Goal: Task Accomplishment & Management: Use online tool/utility

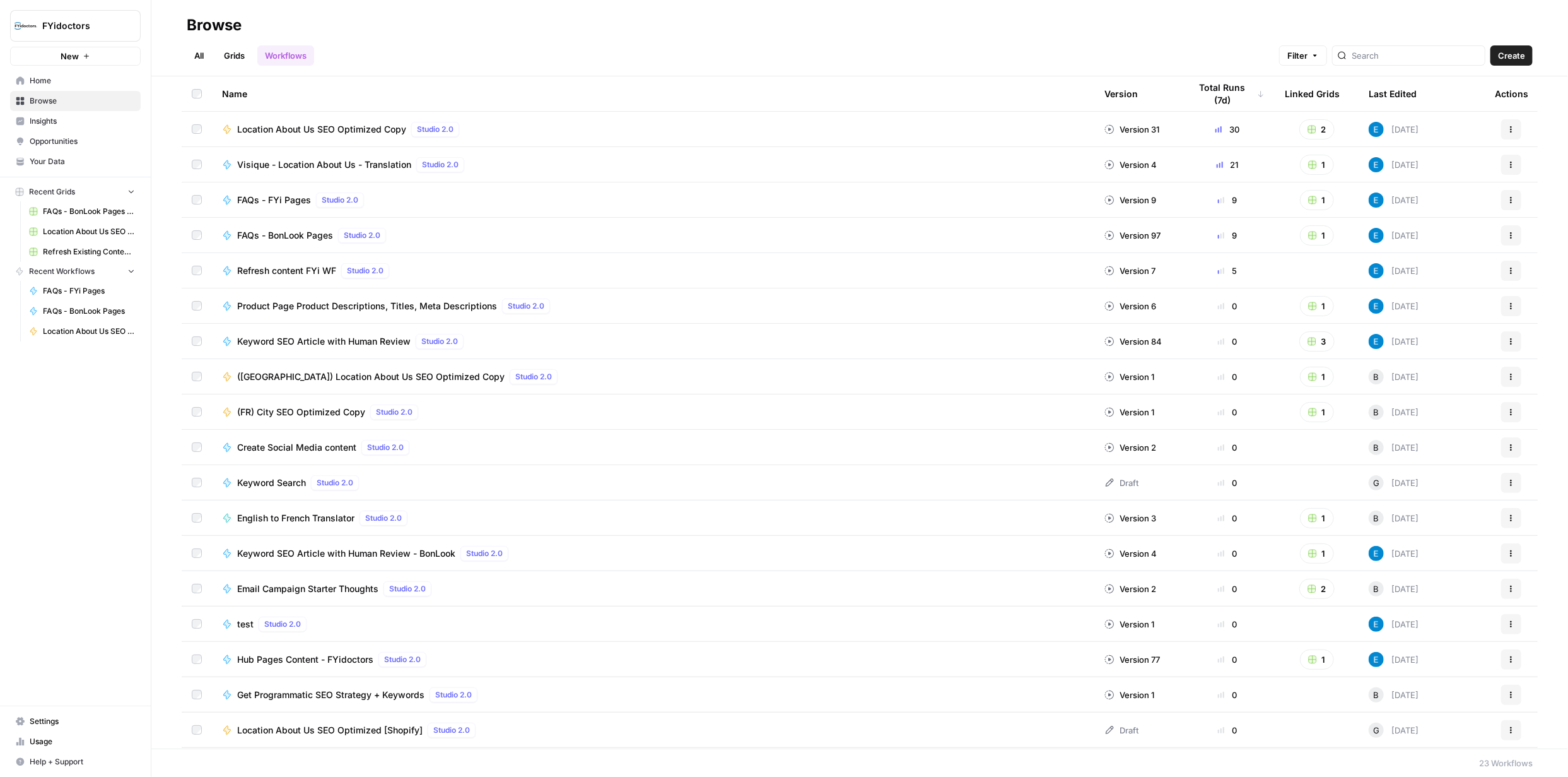
click at [78, 233] on span "Location About Us SEO Optimized - Visique Translation" at bounding box center [89, 231] width 92 height 11
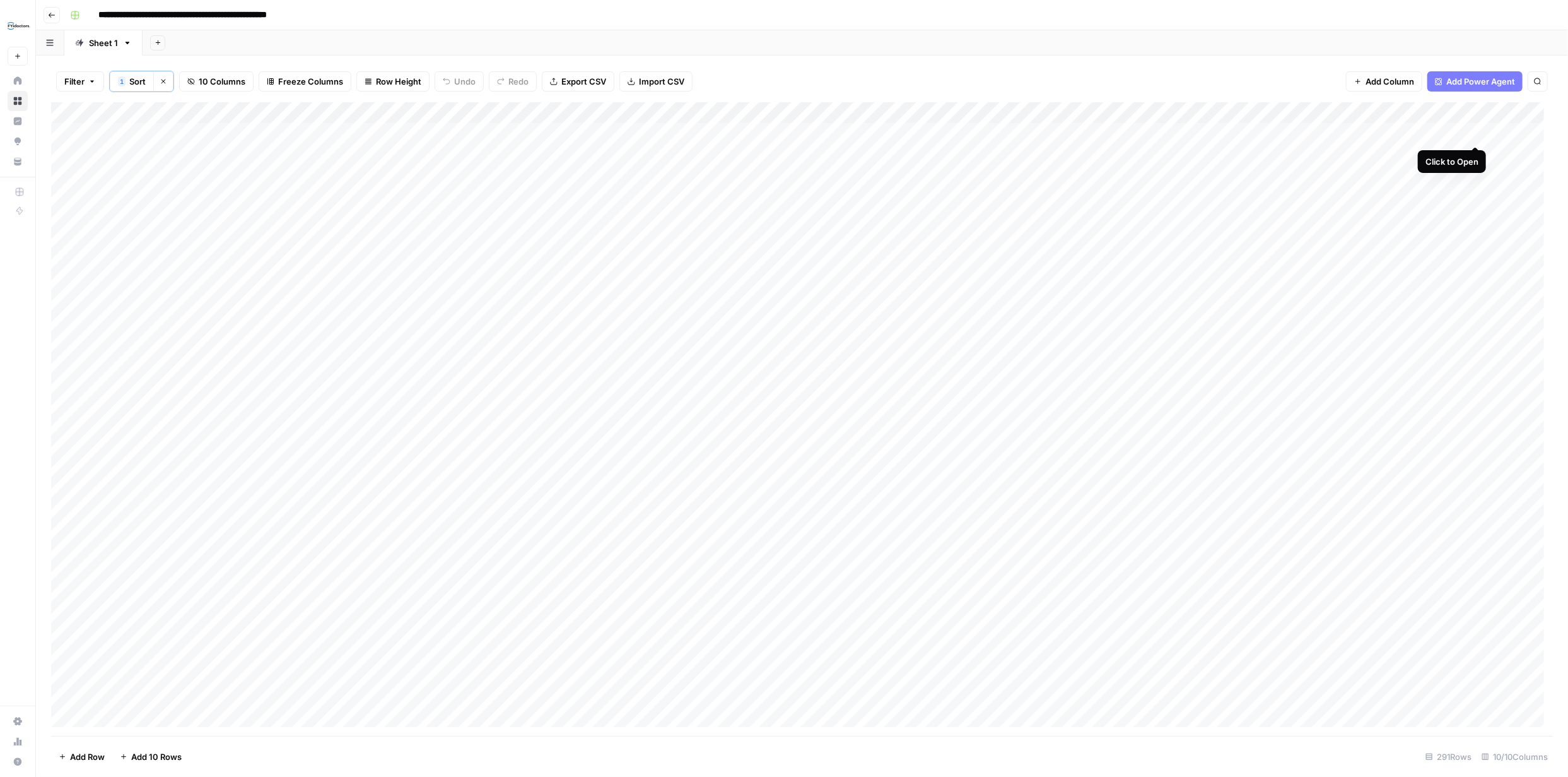
click at [1478, 133] on div "Add Column" at bounding box center [801, 419] width 1502 height 633
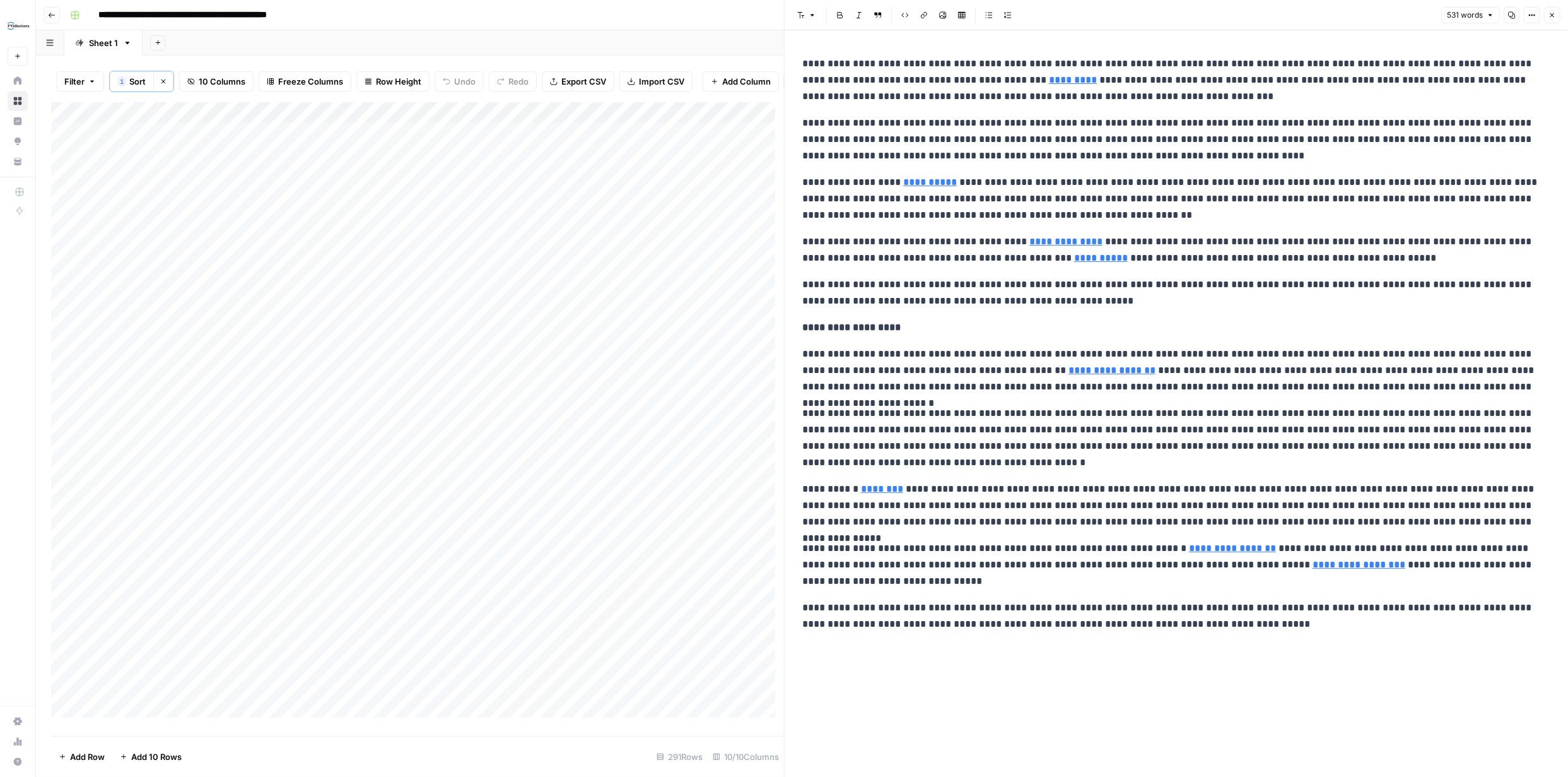
click at [1549, 9] on button "Close" at bounding box center [1552, 15] width 16 height 16
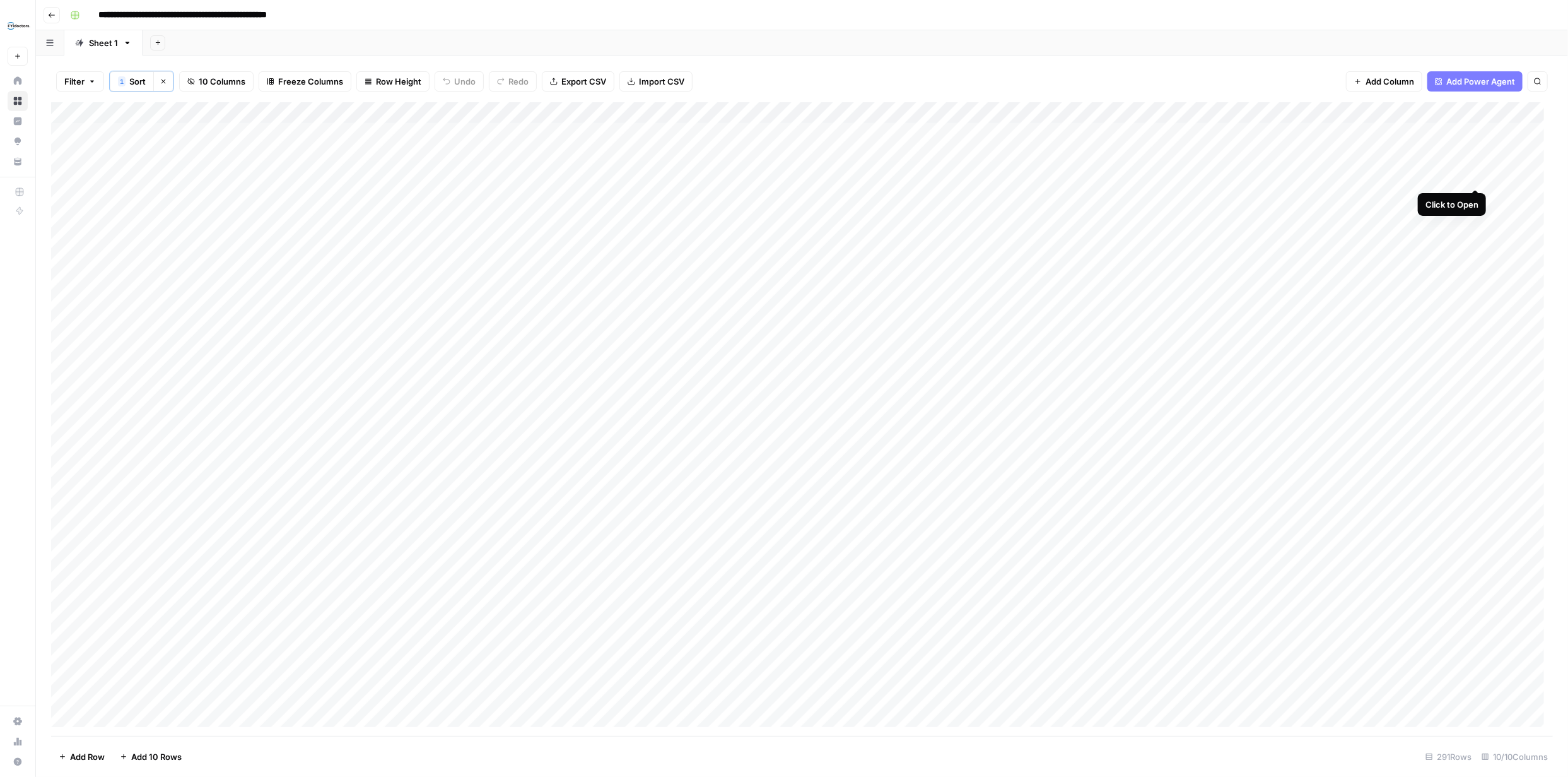
click at [1474, 174] on div "Add Column" at bounding box center [801, 419] width 1502 height 633
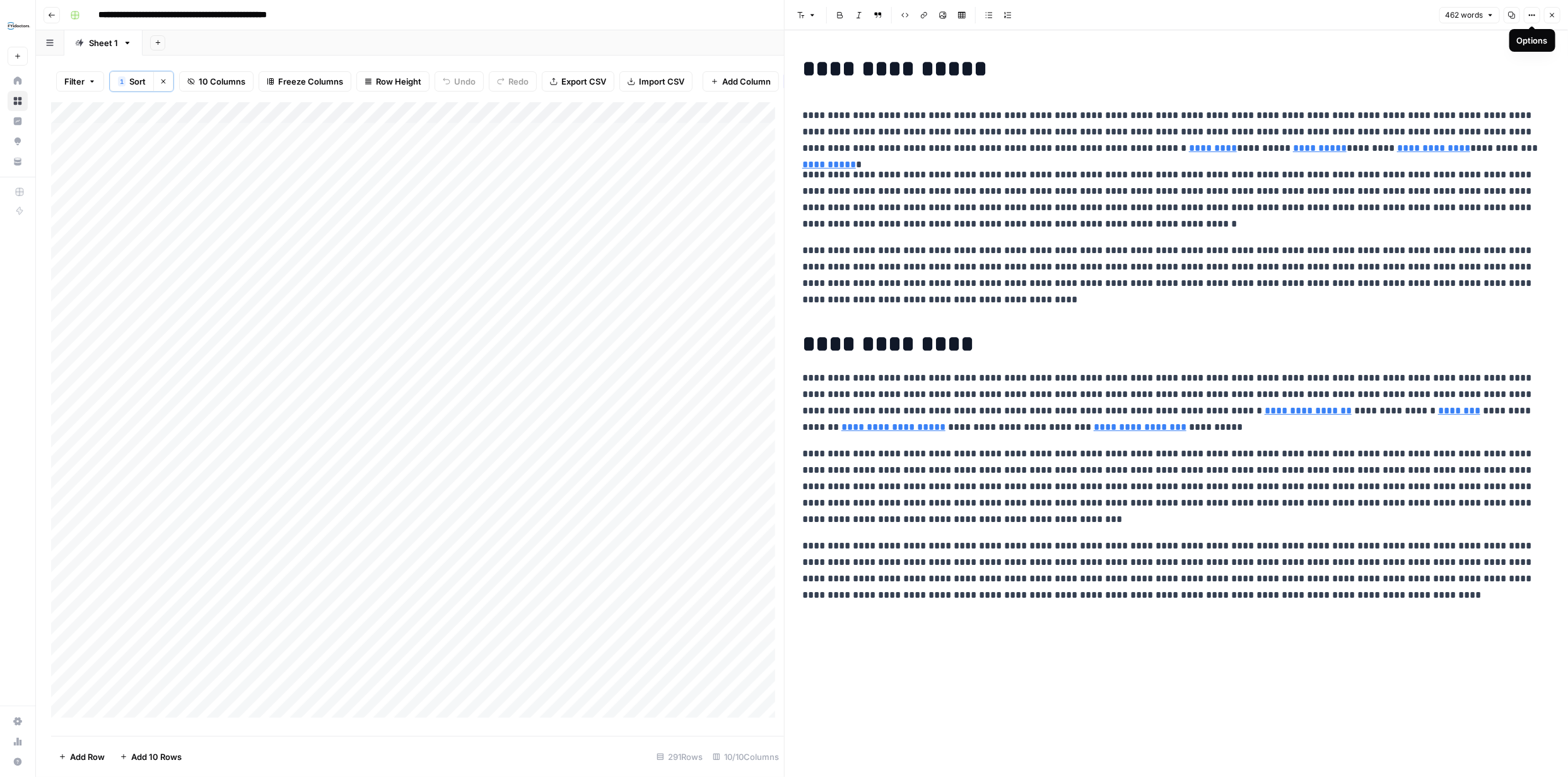
click at [1553, 13] on icon "button" at bounding box center [1551, 15] width 7 height 7
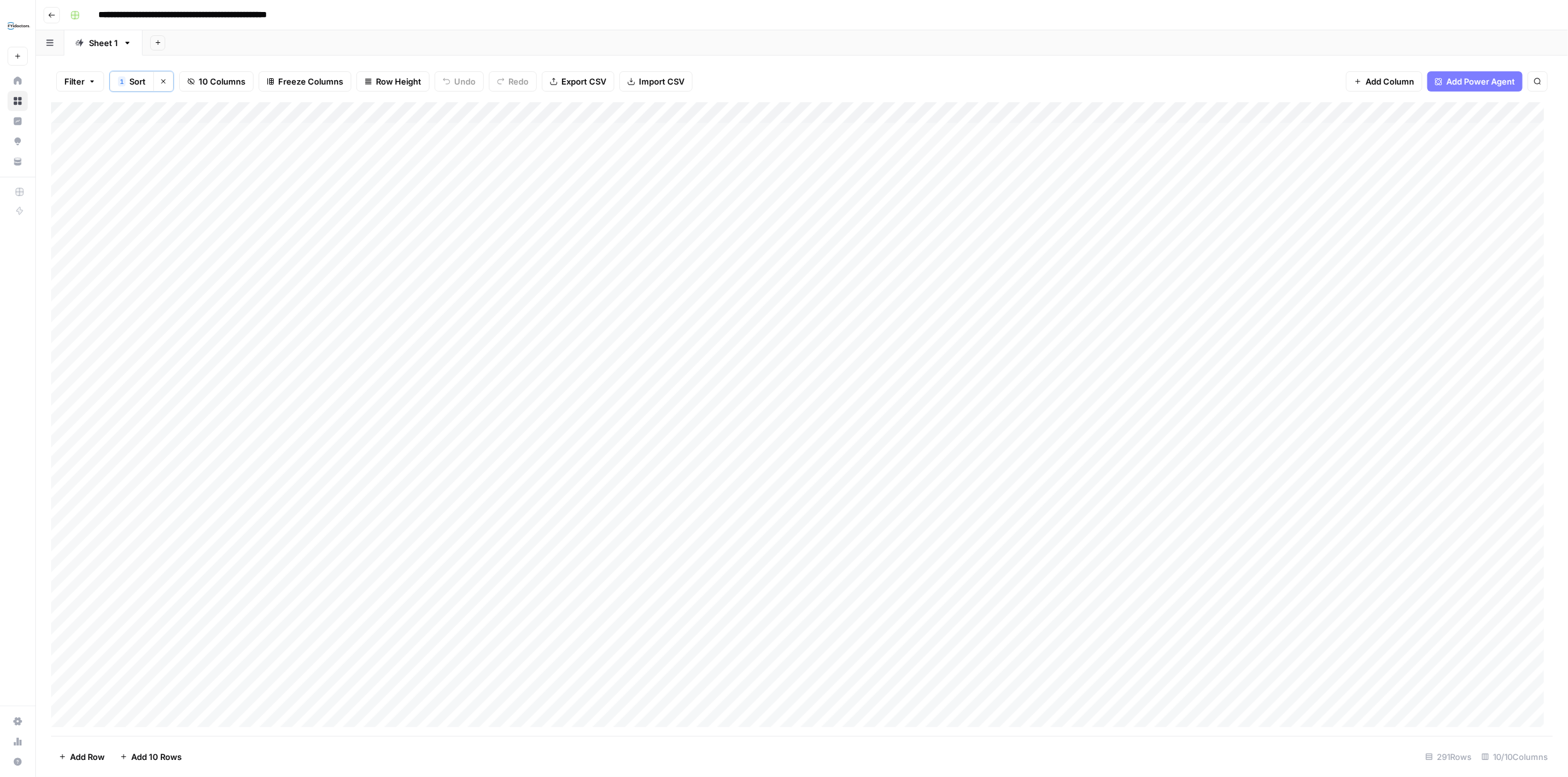
click at [214, 195] on div "Add Column" at bounding box center [801, 419] width 1502 height 633
click at [195, 197] on textarea "**********" at bounding box center [195, 199] width 202 height 17
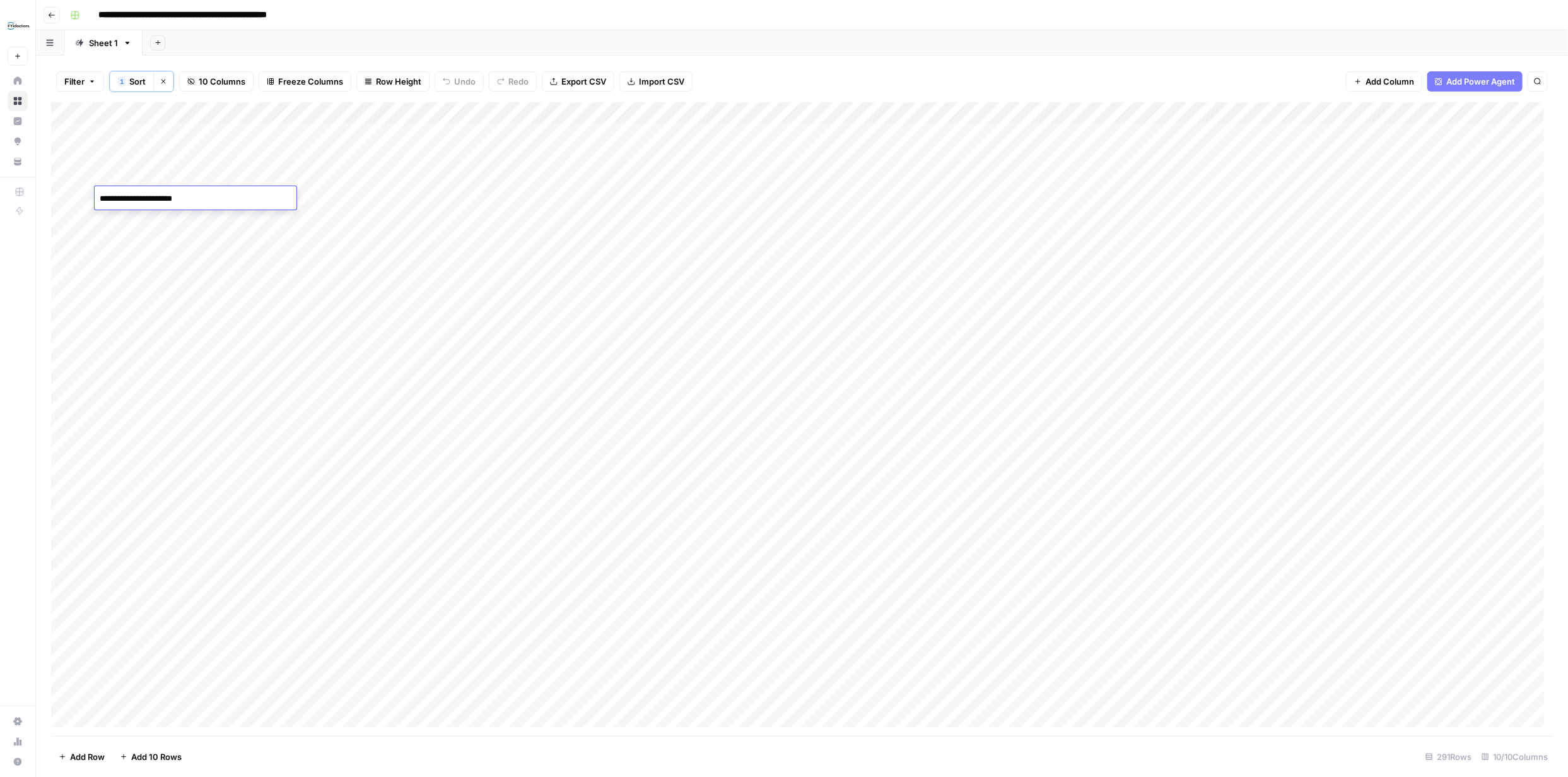
click at [195, 197] on textarea "**********" at bounding box center [195, 199] width 202 height 17
click at [1458, 216] on div "Add Column" at bounding box center [801, 419] width 1502 height 633
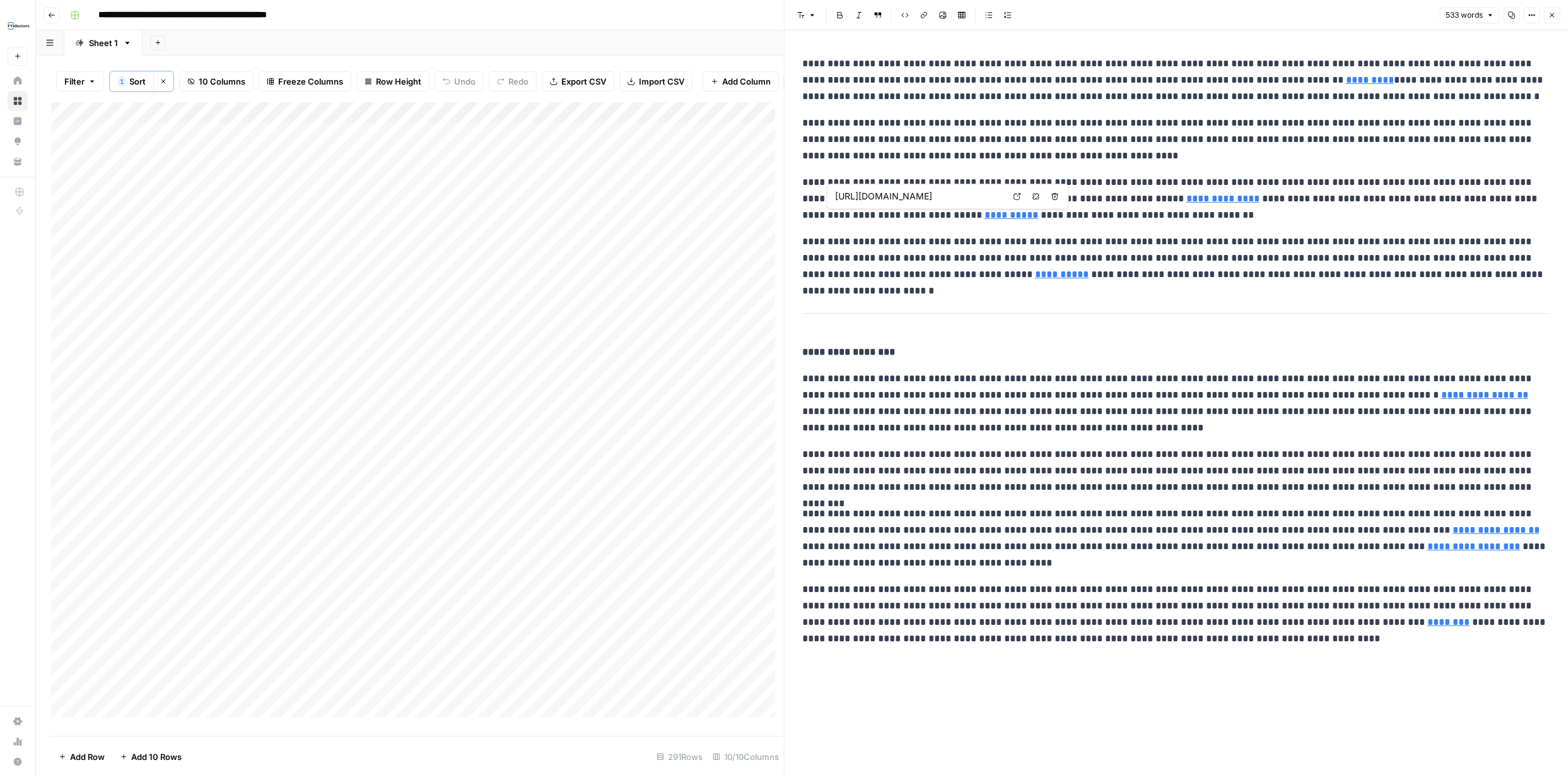
click at [176, 248] on div "Add Column" at bounding box center [417, 414] width 733 height 625
drag, startPoint x: 1550, startPoint y: 16, endPoint x: 1545, endPoint y: 23, distance: 8.6
click at [1550, 17] on icon "button" at bounding box center [1551, 15] width 7 height 7
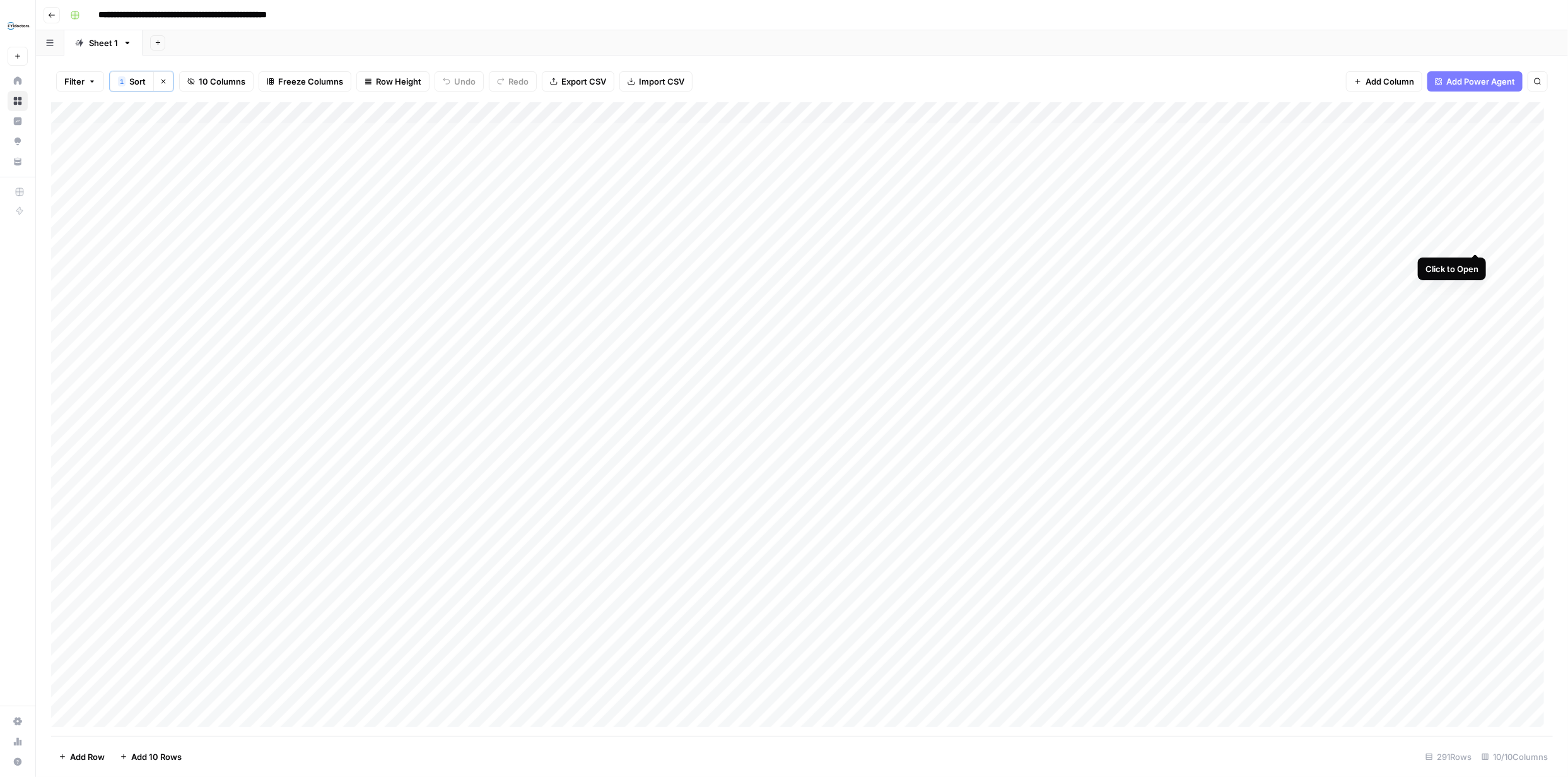
click at [1474, 239] on div "Add Column" at bounding box center [801, 419] width 1502 height 633
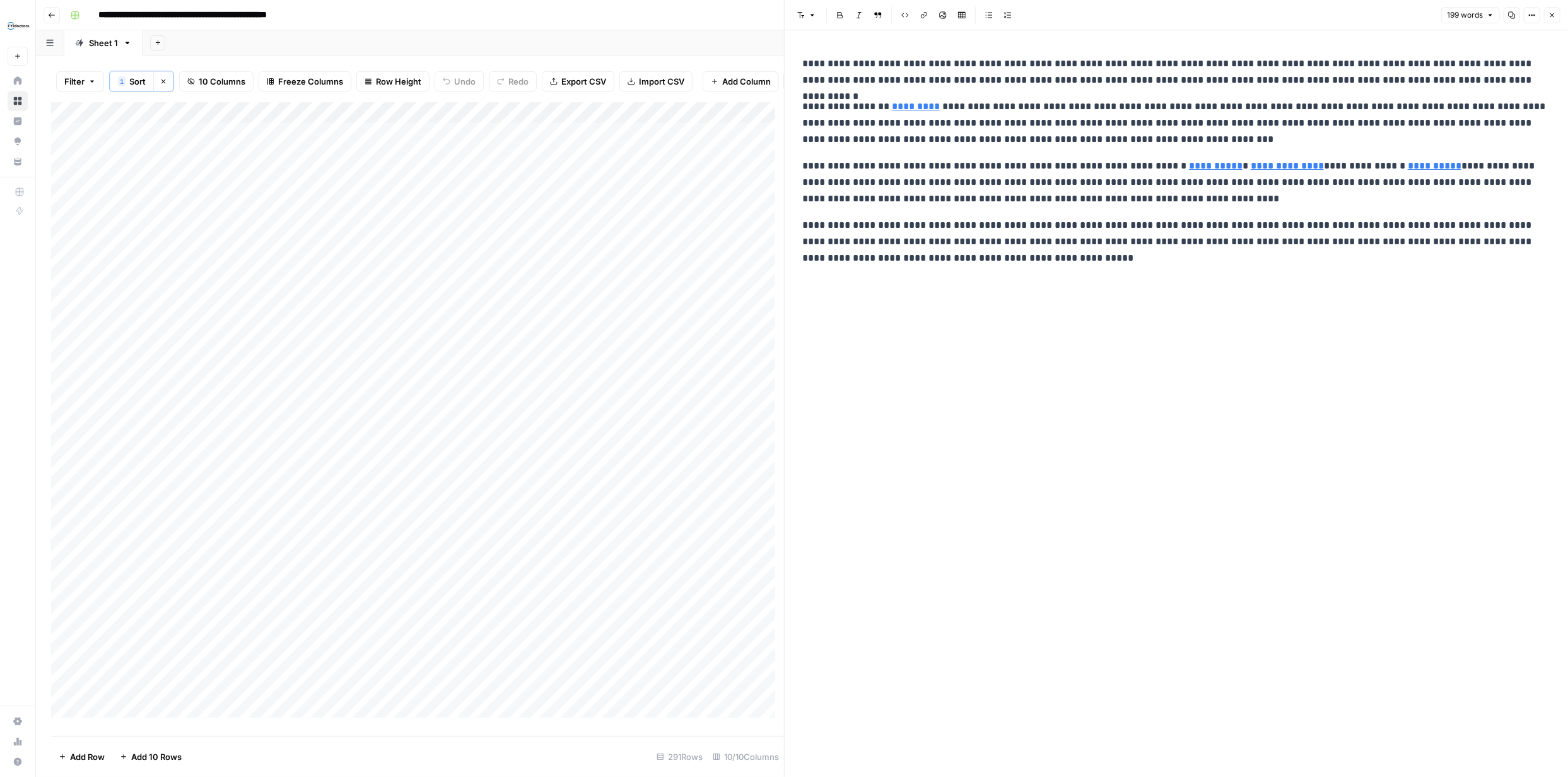
click at [1549, 16] on icon "button" at bounding box center [1551, 15] width 7 height 7
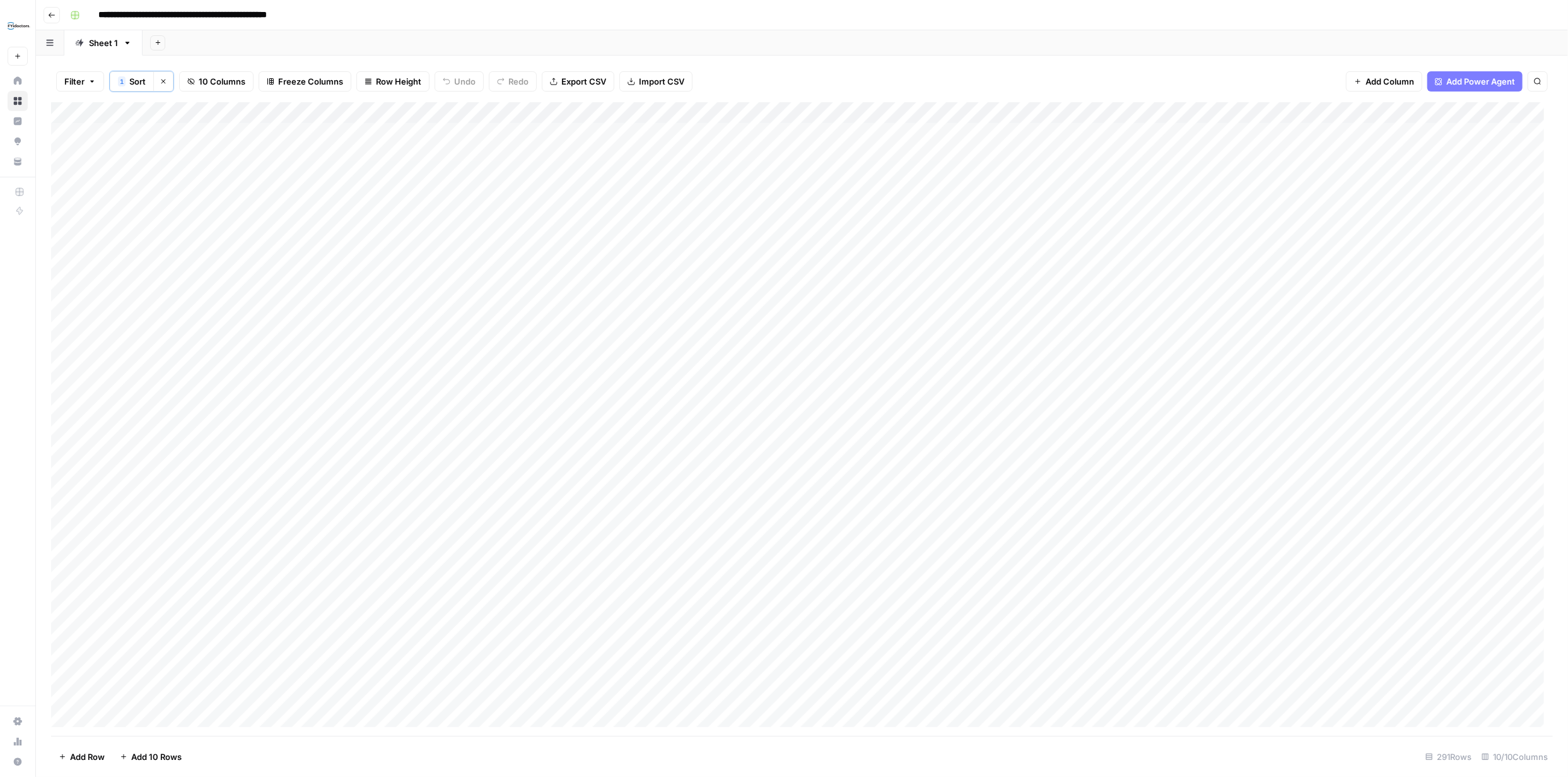
click at [168, 218] on div "Add Column" at bounding box center [801, 419] width 1502 height 633
click at [168, 218] on textarea "**********" at bounding box center [195, 220] width 202 height 17
